Goal: Task Accomplishment & Management: Use online tool/utility

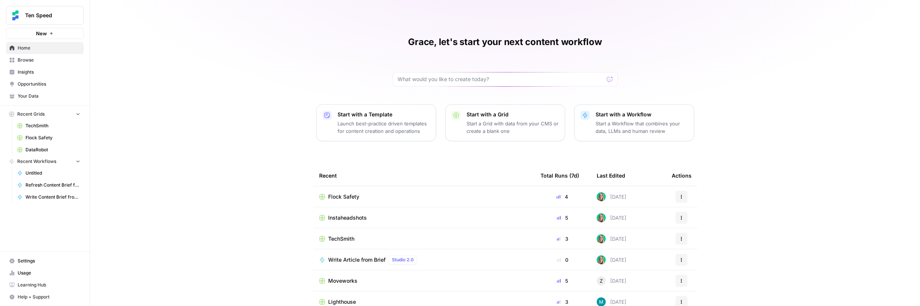
click at [357, 220] on span "Instaheadshots" at bounding box center [347, 218] width 39 height 8
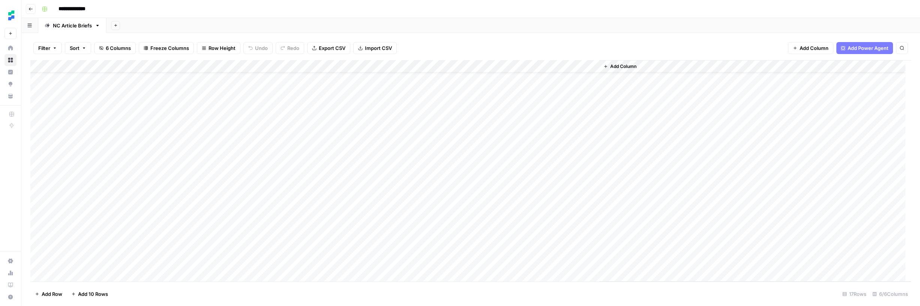
scroll to position [20, 0]
drag, startPoint x: 133, startPoint y: 225, endPoint x: 132, endPoint y: 249, distance: 23.7
click at [132, 249] on div "Add Column" at bounding box center [470, 170] width 881 height 221
click at [189, 223] on div "Add Column" at bounding box center [470, 170] width 881 height 221
click at [526, 224] on div "Add Column" at bounding box center [470, 170] width 881 height 221
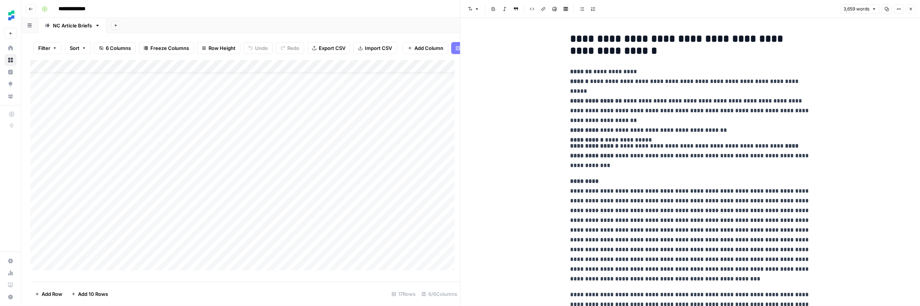
click at [886, 9] on icon "button" at bounding box center [887, 9] width 5 height 5
click at [912, 8] on icon "button" at bounding box center [911, 9] width 5 height 5
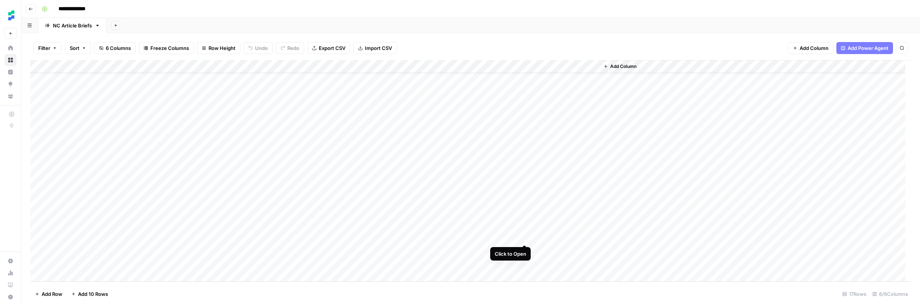
click at [524, 238] on div "Add Column" at bounding box center [470, 170] width 881 height 221
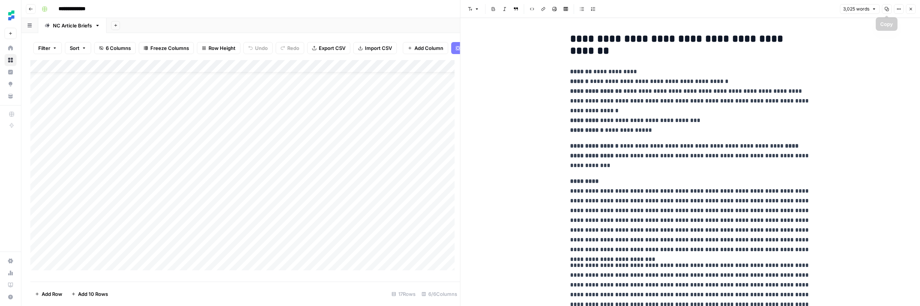
click at [883, 9] on button "Copy" at bounding box center [887, 9] width 10 height 10
click at [909, 9] on icon "button" at bounding box center [911, 9] width 5 height 5
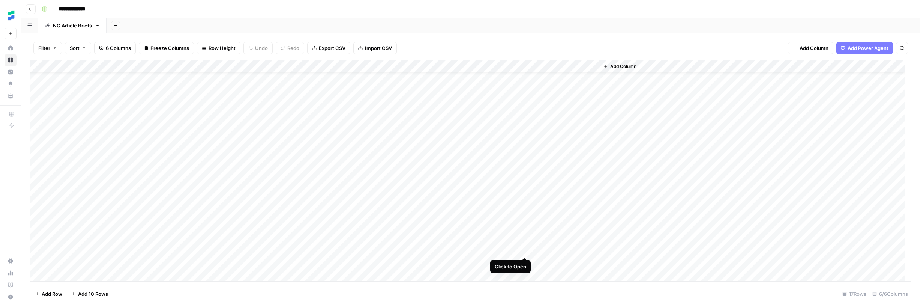
click at [527, 249] on div "Add Column" at bounding box center [470, 170] width 881 height 221
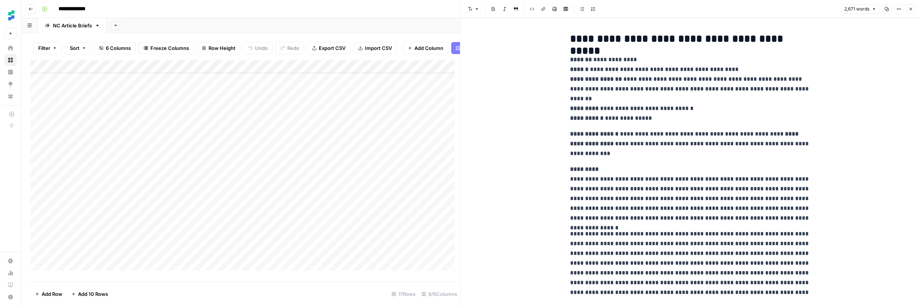
click at [884, 9] on span "Copy" at bounding box center [884, 9] width 0 height 0
